Goal: Task Accomplishment & Management: Manage account settings

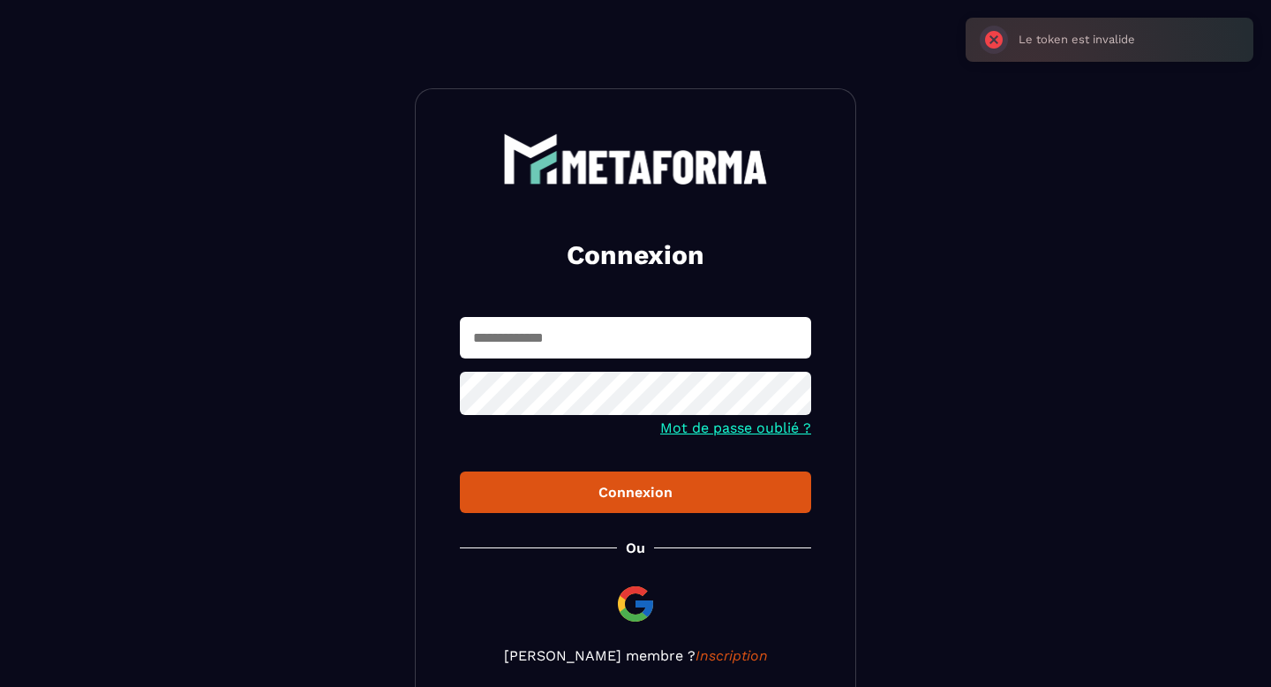
click at [635, 598] on img at bounding box center [635, 604] width 42 height 42
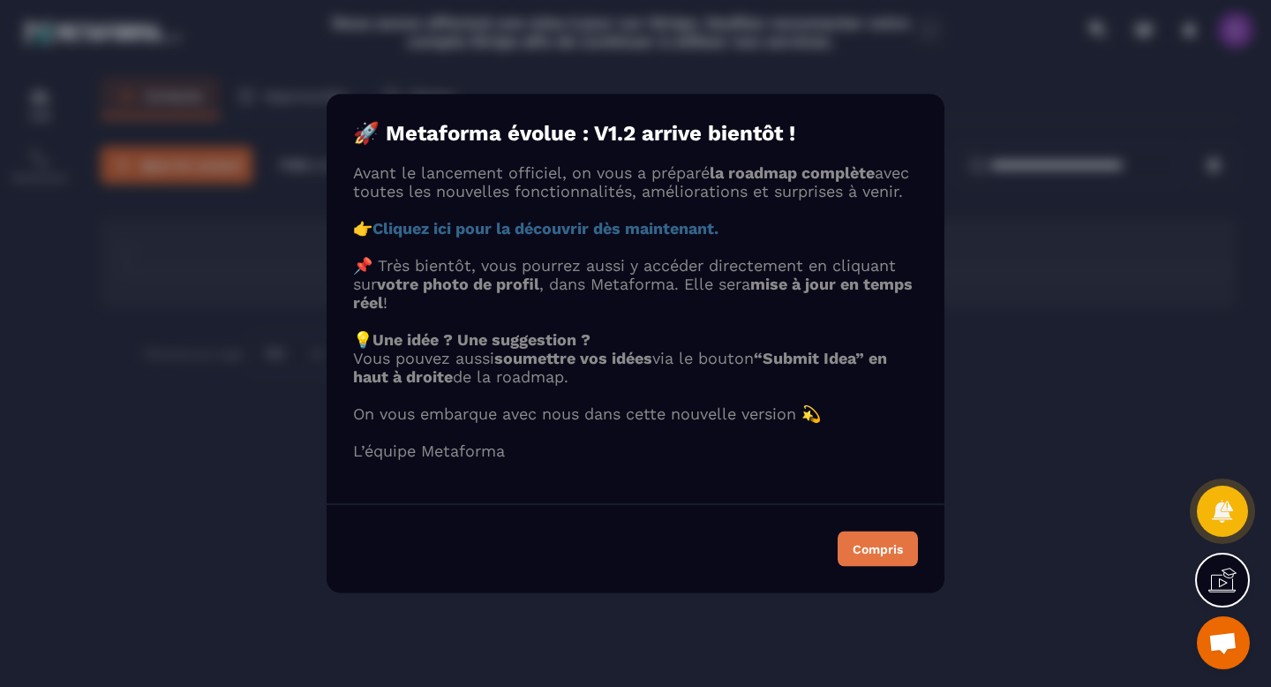
click at [894, 555] on div "Compris" at bounding box center [878, 549] width 50 height 12
